Goal: Task Accomplishment & Management: Complete application form

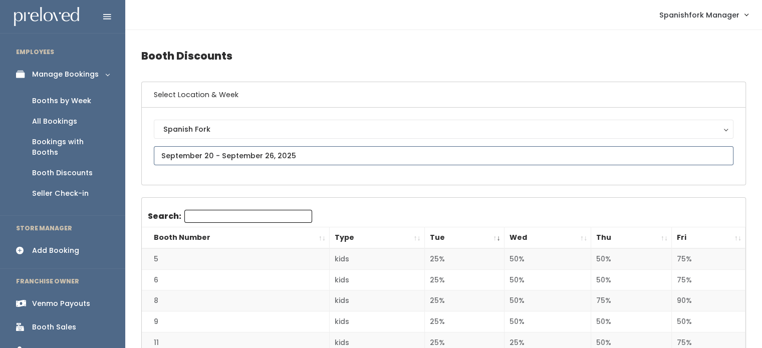
click at [259, 155] on input "text" at bounding box center [444, 155] width 580 height 19
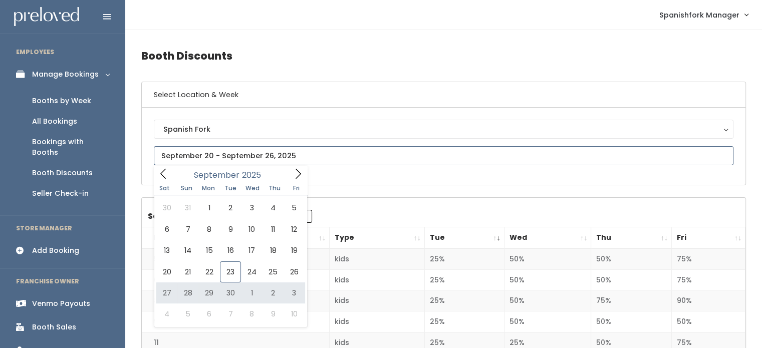
type input "[DATE] to [DATE]"
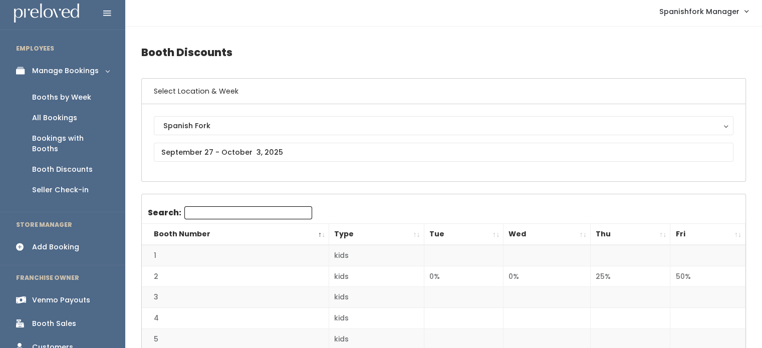
scroll to position [3, 0]
click at [58, 114] on div "All Bookings" at bounding box center [54, 118] width 45 height 11
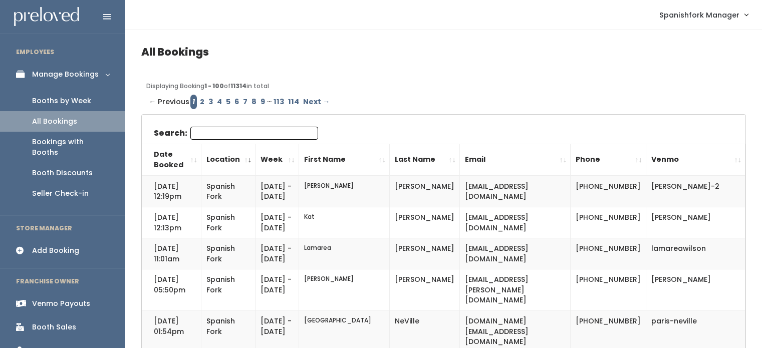
click at [57, 100] on div "Booths by Week" at bounding box center [61, 101] width 59 height 11
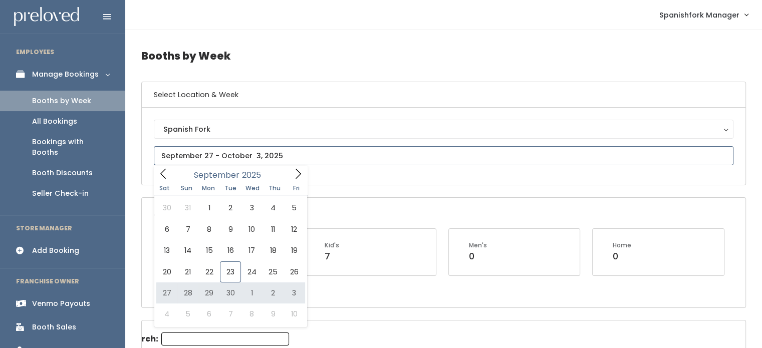
type input "September 27 to October 3"
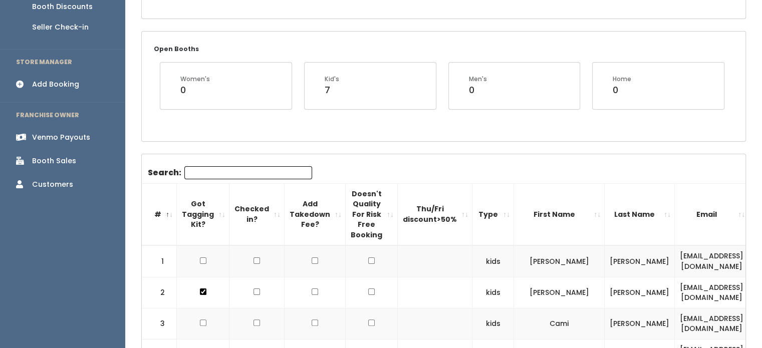
click at [479, 210] on th "Type" at bounding box center [494, 214] width 42 height 62
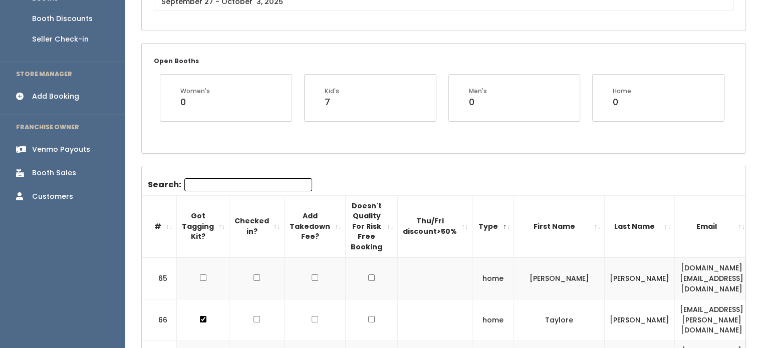
click at [479, 210] on th "Type" at bounding box center [494, 226] width 42 height 62
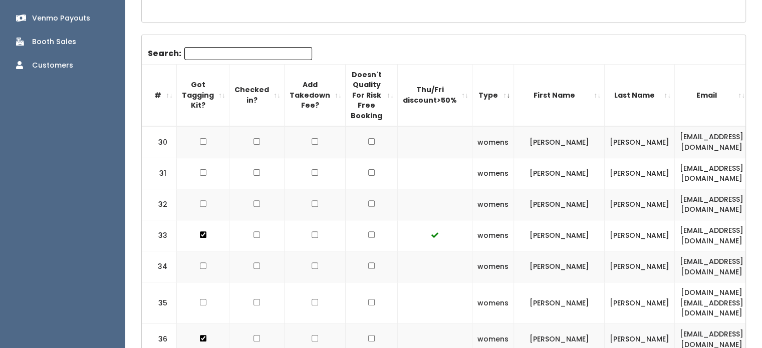
scroll to position [271, 0]
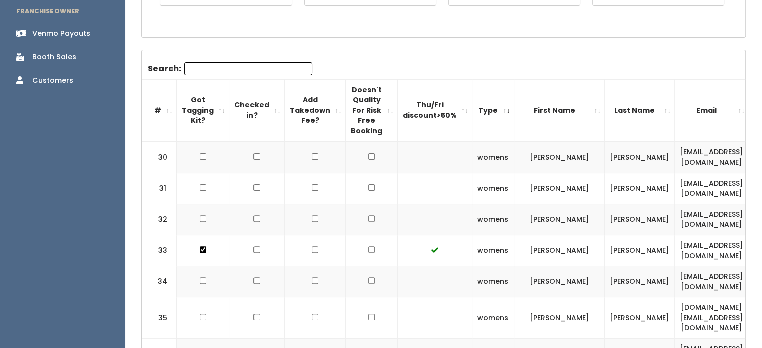
click at [475, 114] on th "Type" at bounding box center [494, 110] width 42 height 62
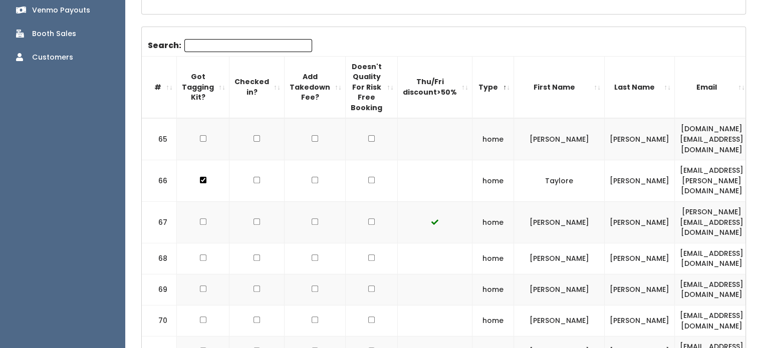
scroll to position [0, 0]
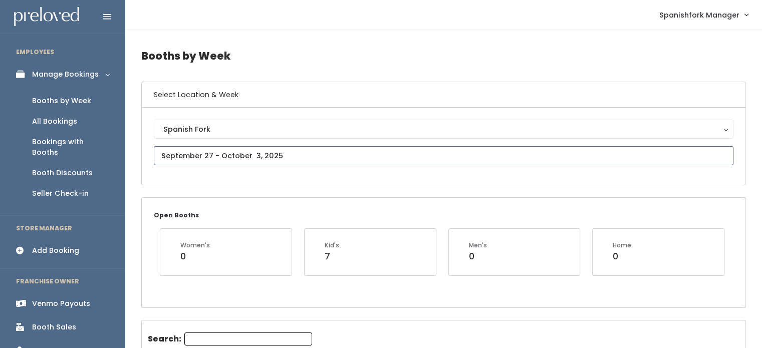
click at [291, 158] on input "text" at bounding box center [444, 155] width 580 height 19
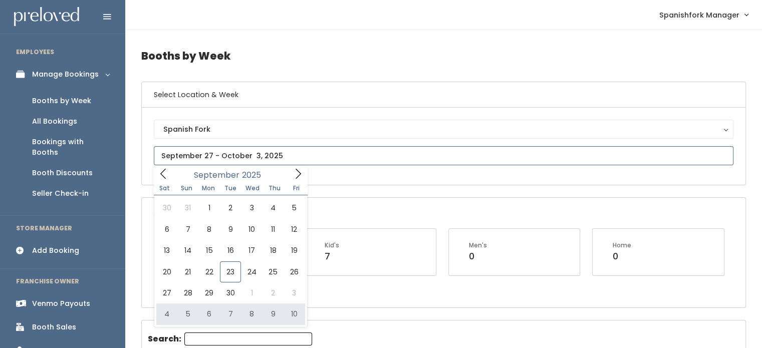
type input "October 4 to October 10"
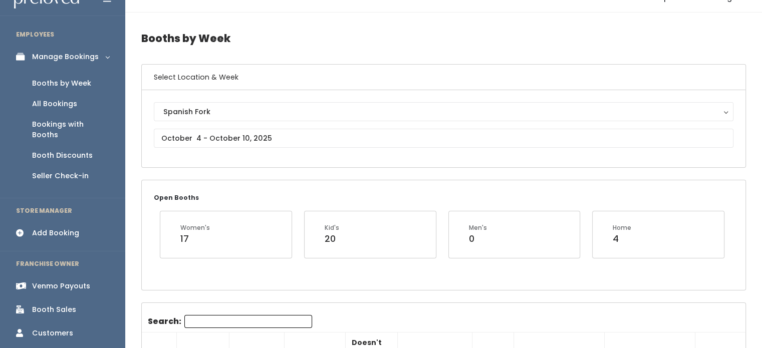
scroll to position [159, 0]
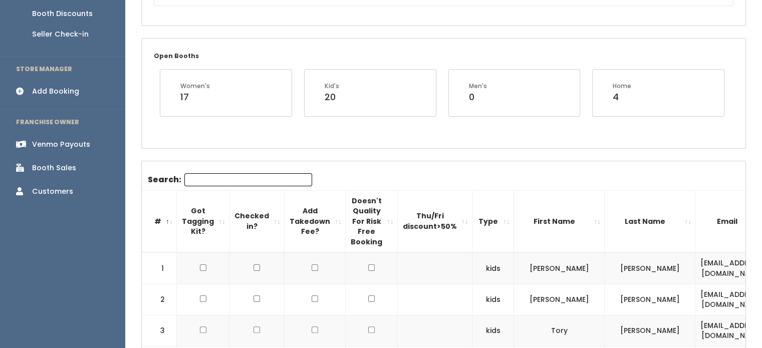
click at [479, 220] on th "Type" at bounding box center [494, 221] width 42 height 62
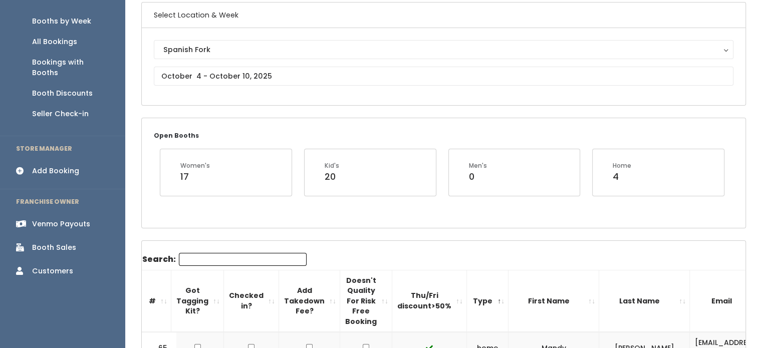
scroll to position [0, 0]
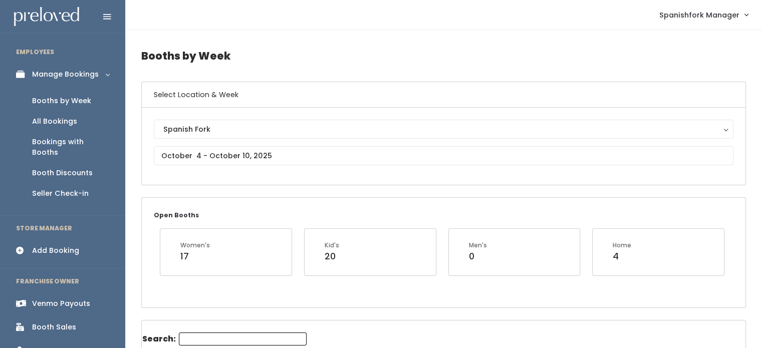
click at [56, 246] on div "Add Booking" at bounding box center [55, 251] width 47 height 11
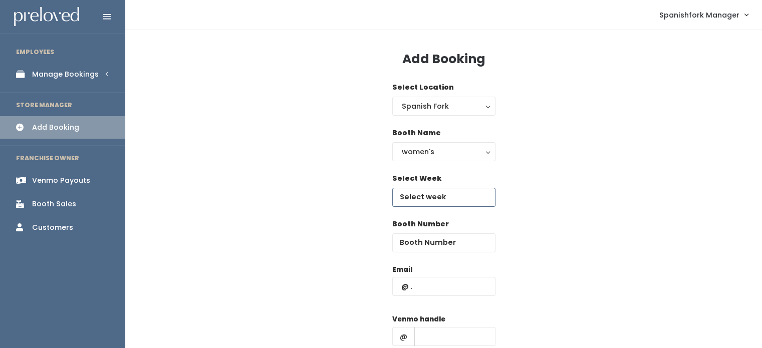
click at [442, 198] on input "text" at bounding box center [443, 197] width 103 height 19
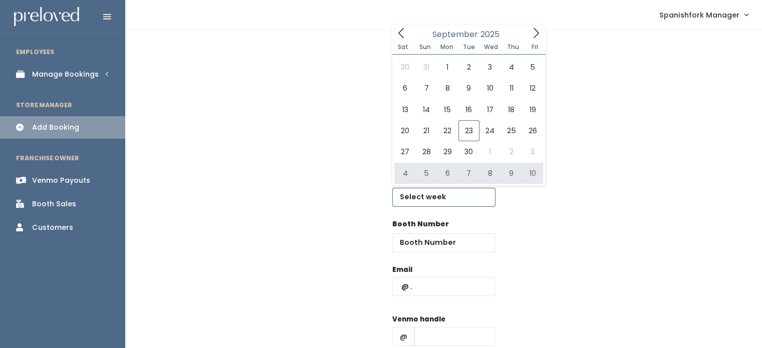
type input "October 4 to October 10"
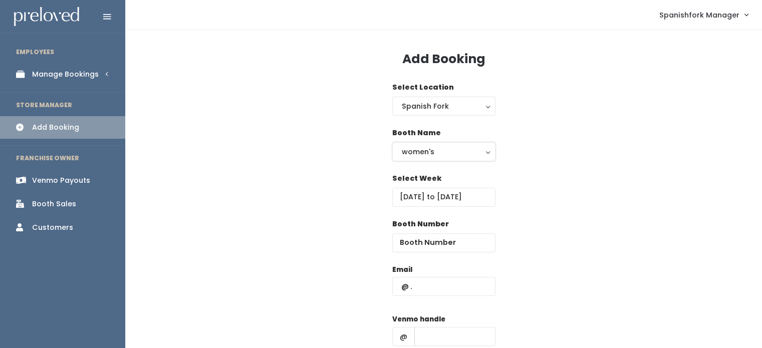
click at [466, 159] on button "women's" at bounding box center [443, 151] width 103 height 19
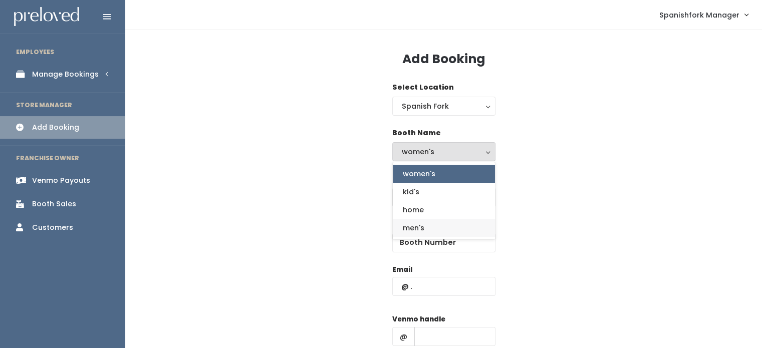
click at [435, 228] on link "men's" at bounding box center [444, 228] width 102 height 18
select select "mens"
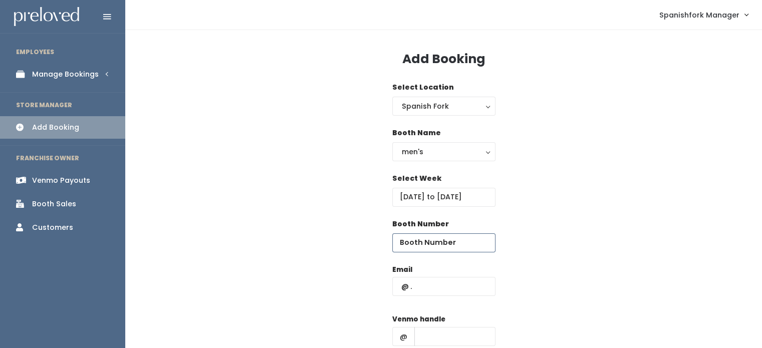
click at [438, 237] on input "number" at bounding box center [443, 243] width 103 height 19
type input "69"
click at [434, 282] on input "text" at bounding box center [443, 286] width 103 height 19
paste input "tiffanyjarrett12@gmail.com"
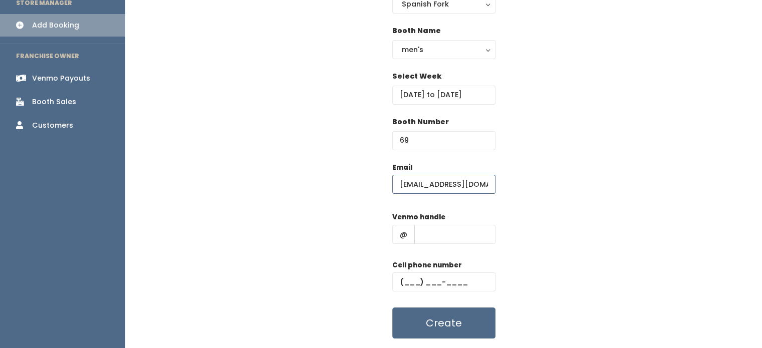
scroll to position [124, 0]
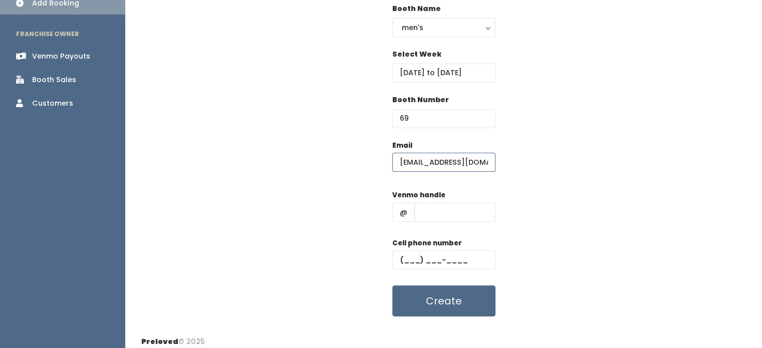
type input "tiffanyjarrett12@gmail.com"
click at [454, 208] on input "text" at bounding box center [454, 212] width 81 height 19
type input "-"
click at [446, 263] on input "text" at bounding box center [443, 260] width 103 height 19
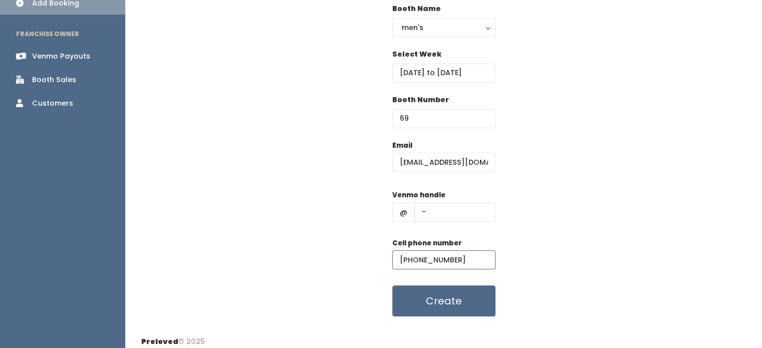
type input "(555) 555-5555"
click at [448, 296] on button "Create" at bounding box center [443, 301] width 103 height 31
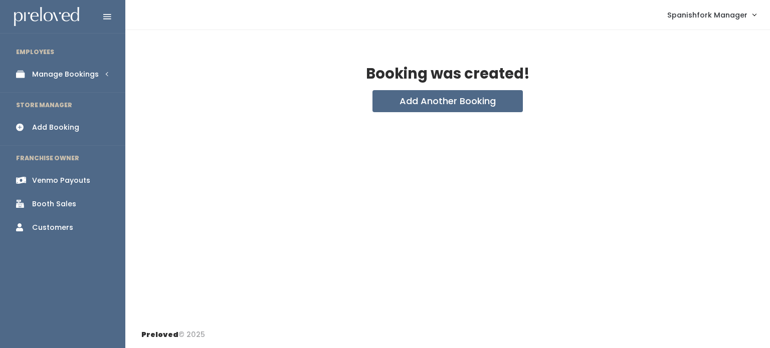
click at [81, 74] on div "Manage Bookings" at bounding box center [65, 74] width 67 height 11
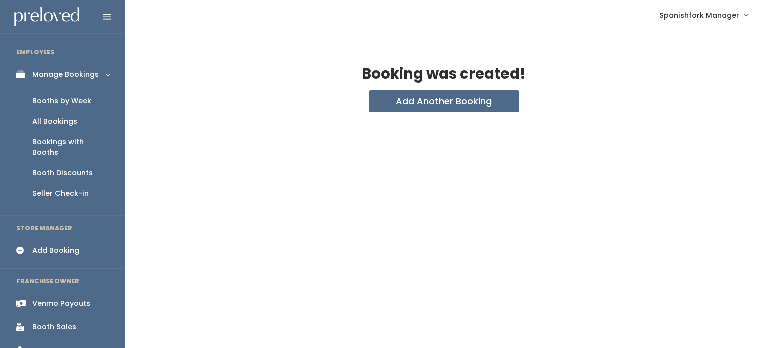
click at [72, 103] on div "Booths by Week" at bounding box center [61, 101] width 59 height 11
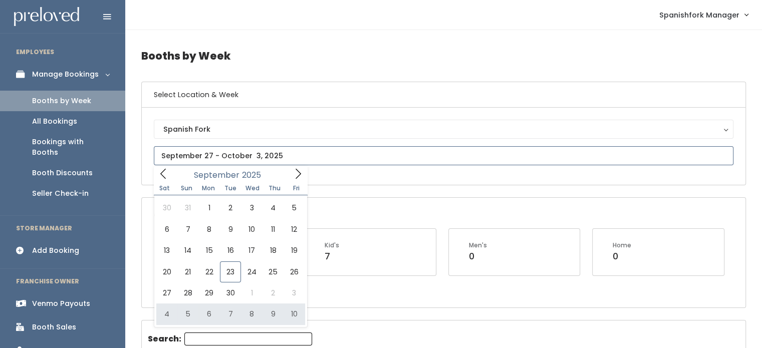
type input "October 4 to October 10"
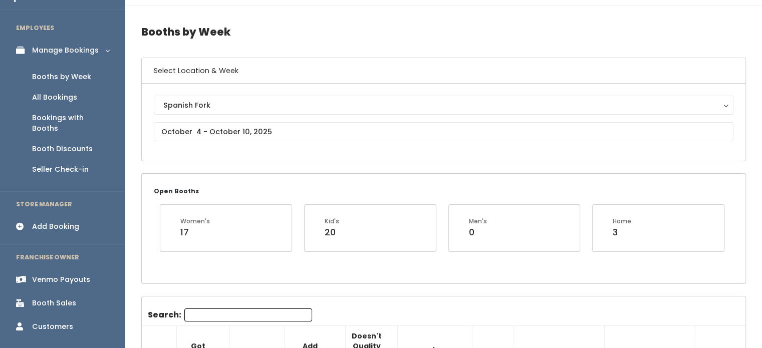
scroll to position [130, 0]
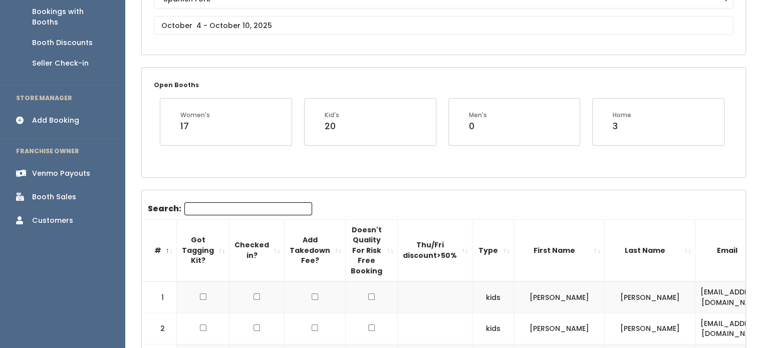
click at [487, 250] on th "Type" at bounding box center [494, 250] width 42 height 62
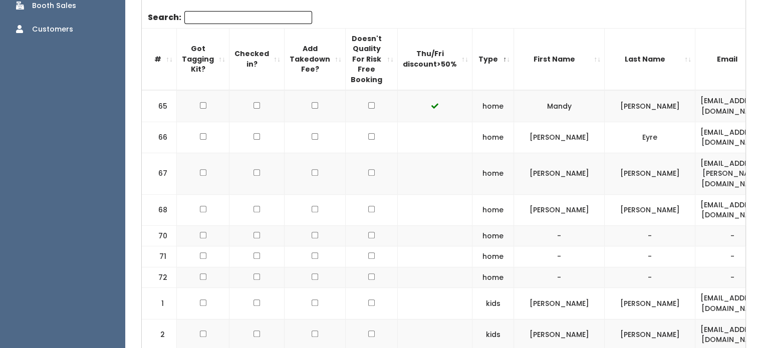
scroll to position [338, 0]
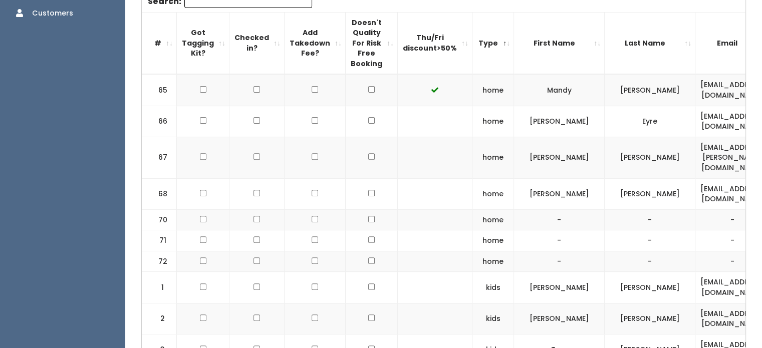
click at [473, 66] on th "Type" at bounding box center [494, 43] width 42 height 62
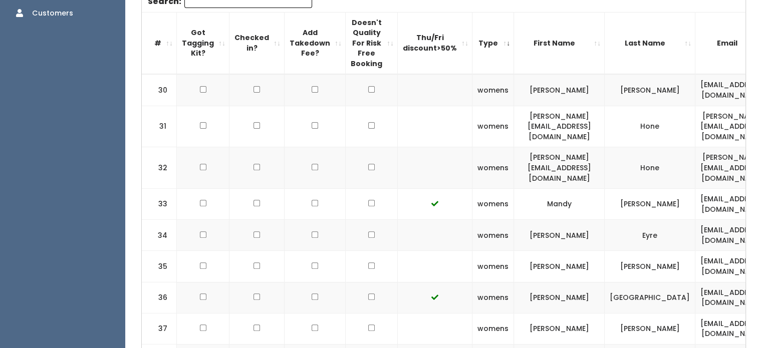
click at [473, 66] on th "Type" at bounding box center [494, 43] width 42 height 62
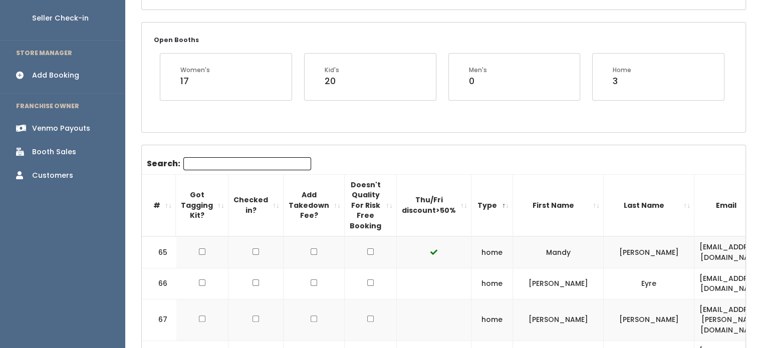
scroll to position [27, 0]
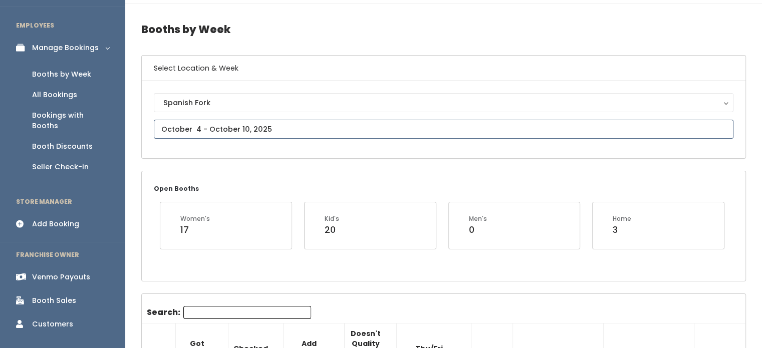
click at [286, 127] on input "text" at bounding box center [444, 129] width 580 height 19
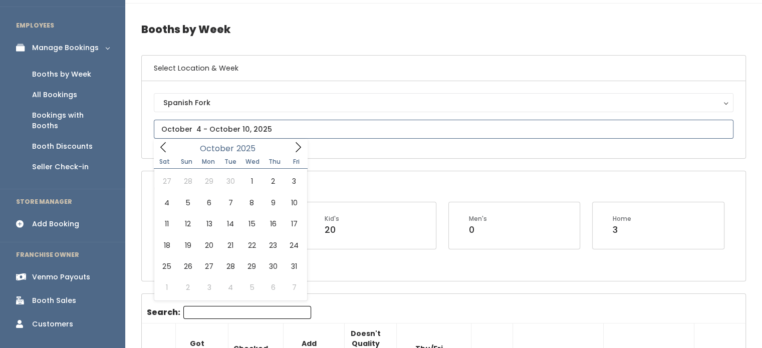
click at [296, 149] on icon at bounding box center [298, 147] width 11 height 11
type input "[DATE] to [DATE]"
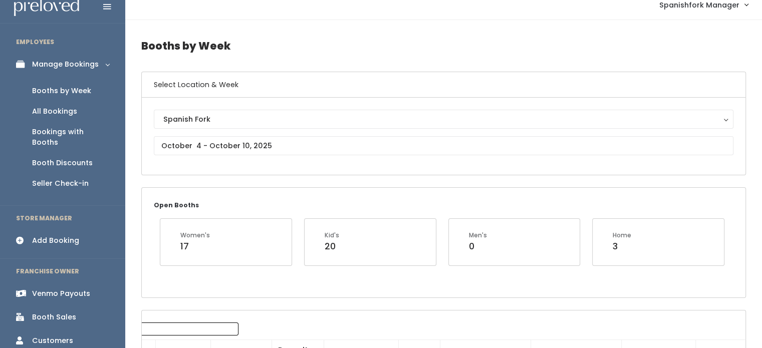
scroll to position [8, 0]
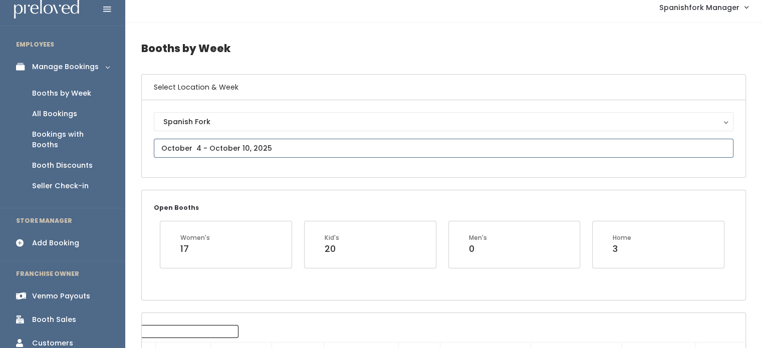
click at [212, 152] on input "text" at bounding box center [444, 148] width 580 height 19
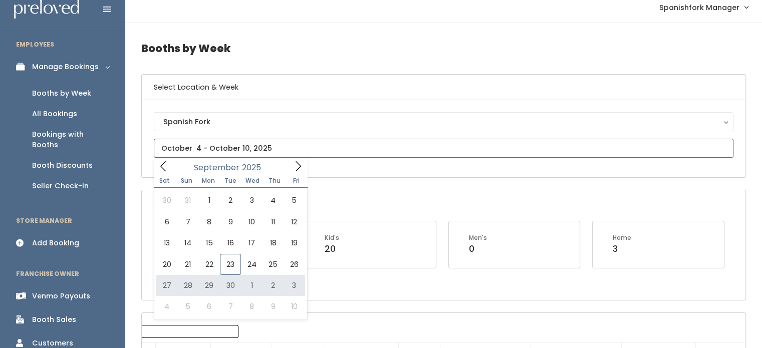
type input "[DATE] to [DATE]"
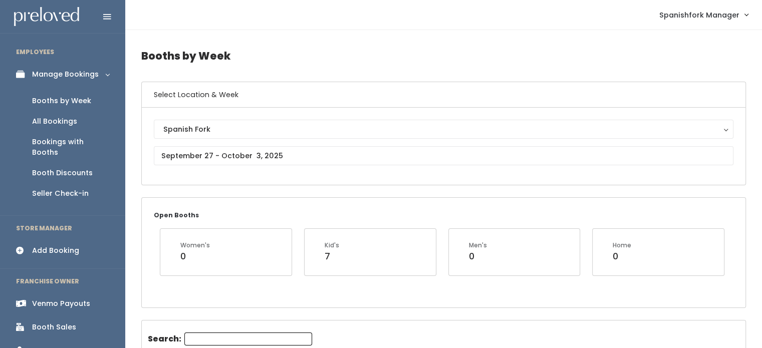
scroll to position [189, 0]
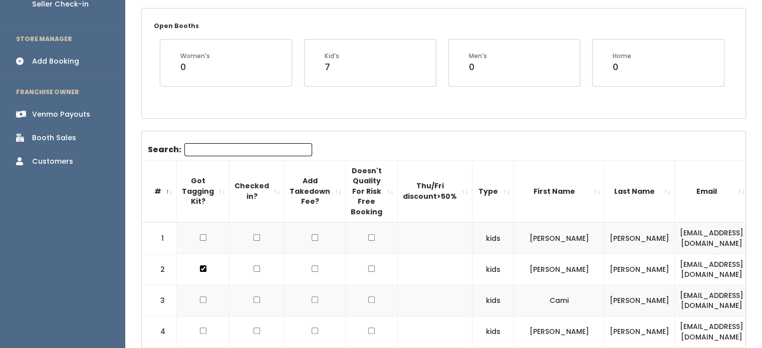
click at [479, 200] on th "Type" at bounding box center [494, 191] width 42 height 62
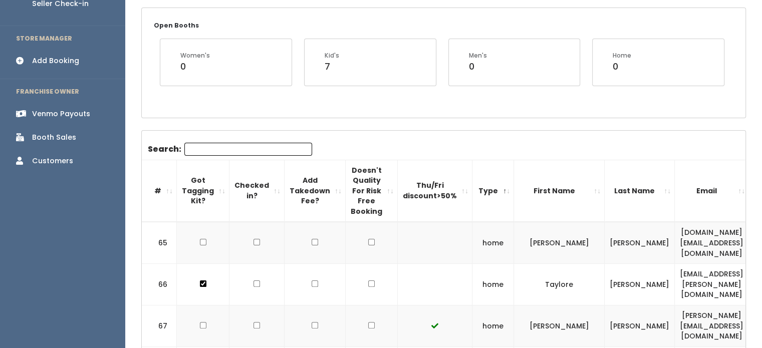
scroll to position [190, 0]
click at [479, 200] on th "Type" at bounding box center [494, 190] width 42 height 62
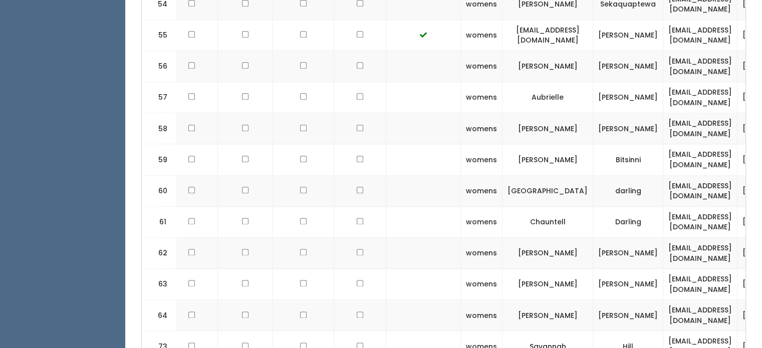
scroll to position [1169, 0]
